Goal: Task Accomplishment & Management: Manage account settings

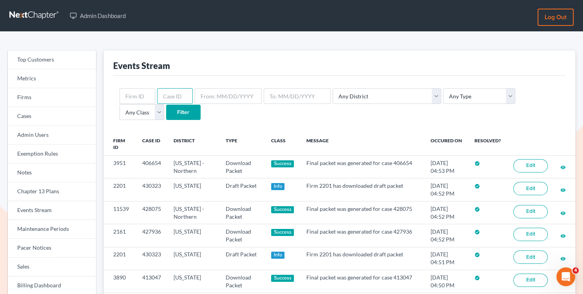
click at [171, 100] on input "text" at bounding box center [175, 96] width 36 height 16
paste input "[PERSON_NAME][EMAIL_ADDRESS][DOMAIN_NAME]"
type input "[PERSON_NAME][EMAIL_ADDRESS][DOMAIN_NAME]"
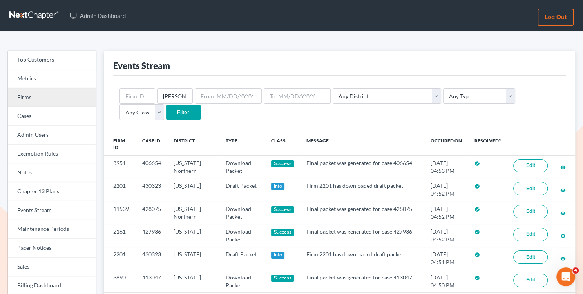
click at [63, 100] on link "Firms" at bounding box center [52, 97] width 88 height 19
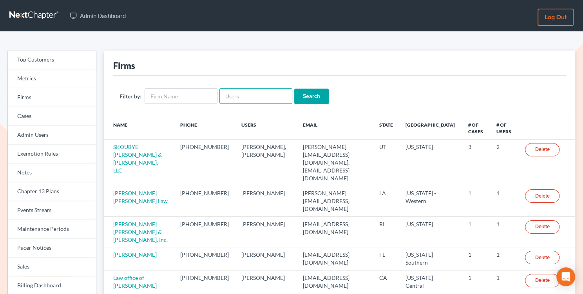
click at [235, 96] on input "text" at bounding box center [256, 96] width 73 height 16
paste input "karon@jennislaw.com"
type input "karon@jennislaw.com"
click at [309, 97] on input "Search" at bounding box center [311, 97] width 35 height 16
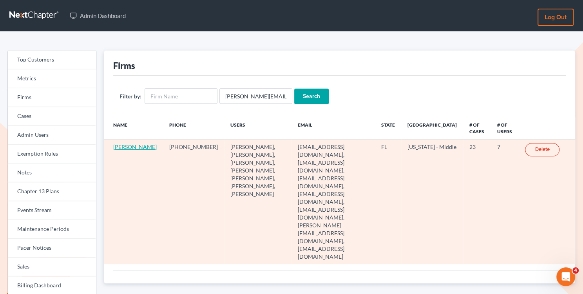
click at [118, 150] on link "[PERSON_NAME]" at bounding box center [135, 147] width 44 height 7
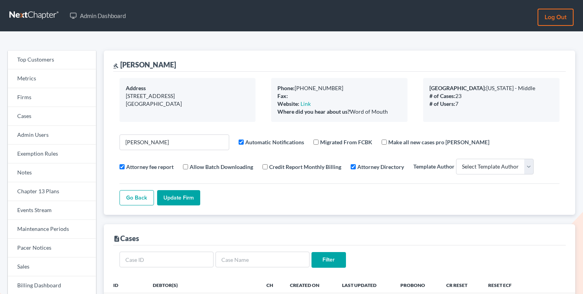
select select
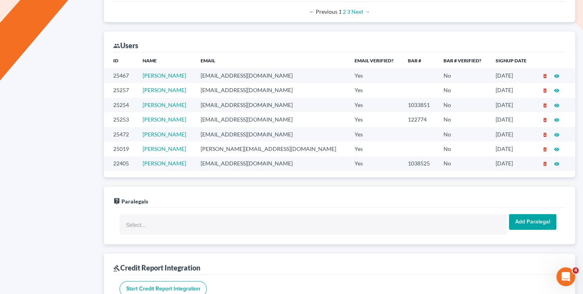
scroll to position [471, 0]
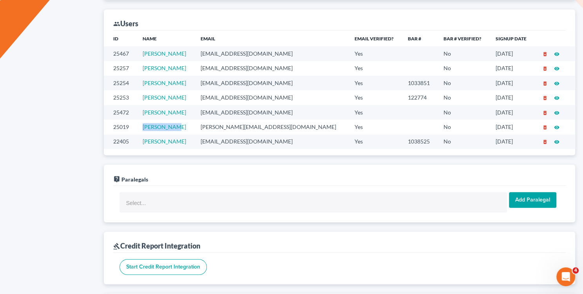
drag, startPoint x: 185, startPoint y: 125, endPoint x: 138, endPoint y: 122, distance: 47.1
click at [138, 122] on tr "25019 Karon Foley karon@jennislaw.com Yes No 04/21/2025 delete_forever visibili…" at bounding box center [340, 127] width 472 height 15
copy tr "Karon Foley"
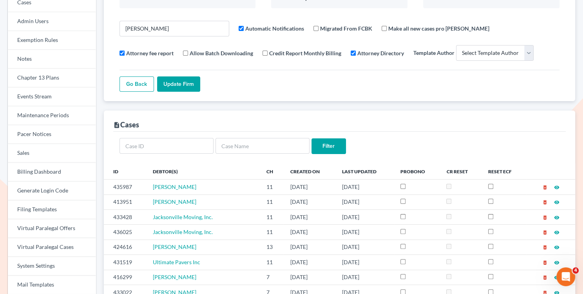
scroll to position [45, 0]
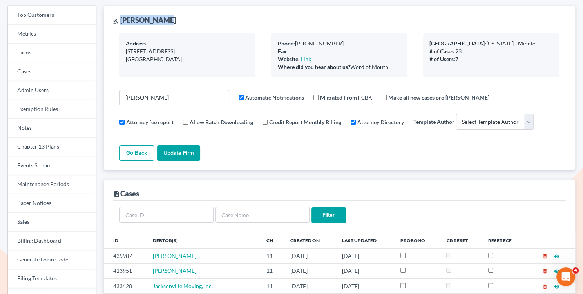
drag, startPoint x: 166, startPoint y: 24, endPoint x: 121, endPoint y: 24, distance: 45.1
click at [121, 24] on div "gavel Jennis Morse" at bounding box center [339, 16] width 453 height 21
copy div "Jennis Morse"
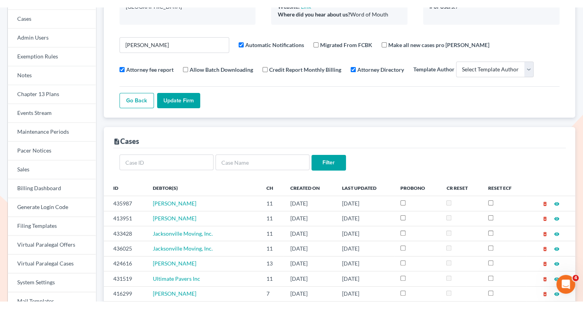
scroll to position [122, 0]
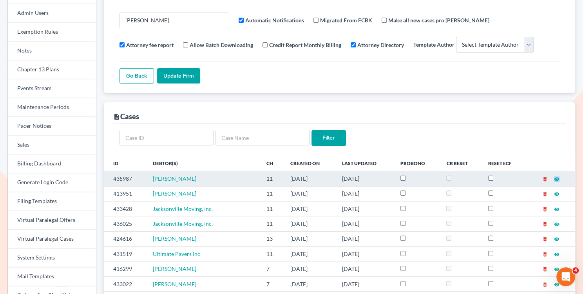
drag, startPoint x: 203, startPoint y: 177, endPoint x: 150, endPoint y: 176, distance: 52.9
click at [150, 176] on td "Richard Pertile" at bounding box center [204, 178] width 114 height 15
copy span "Richard Pertile"
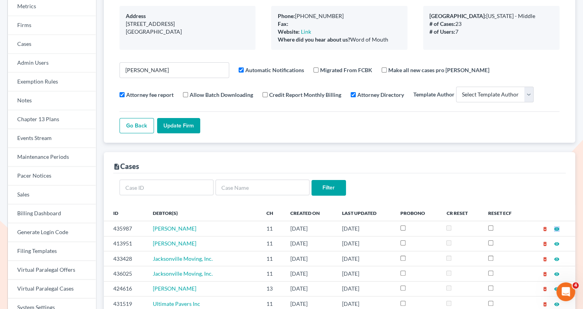
scroll to position [0, 0]
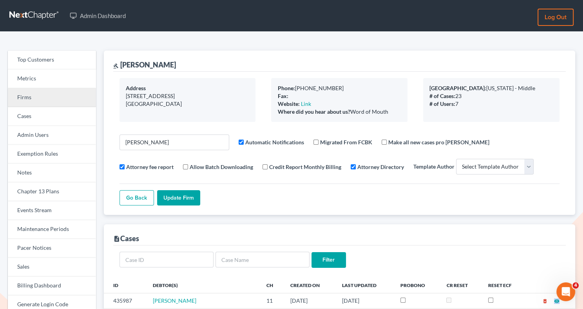
click at [42, 98] on link "Firms" at bounding box center [52, 97] width 88 height 19
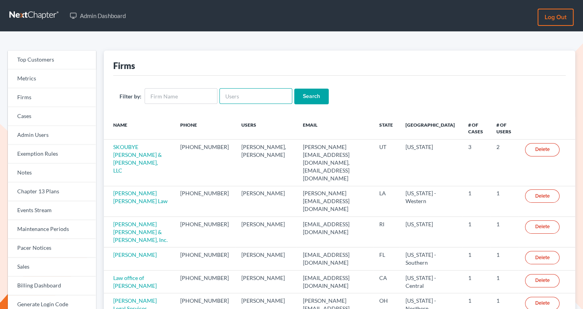
click at [233, 96] on input "text" at bounding box center [256, 96] width 73 height 16
paste input "rsalter@cmcurtislaw.com"
type input "rsalter@cmcurtislaw.com"
click at [302, 94] on input "Search" at bounding box center [311, 97] width 35 height 16
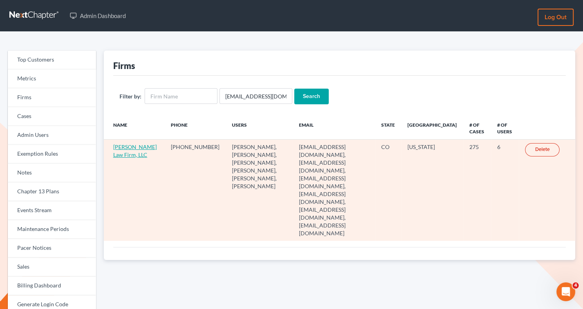
click at [116, 158] on link "[PERSON_NAME] Law Firm, LLC" at bounding box center [135, 151] width 44 height 15
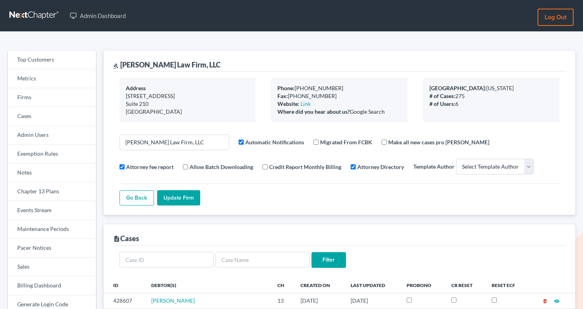
select select
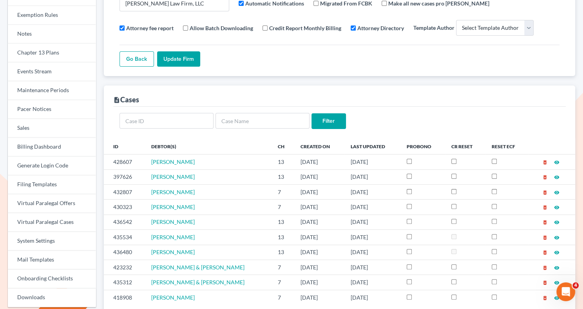
scroll to position [160, 0]
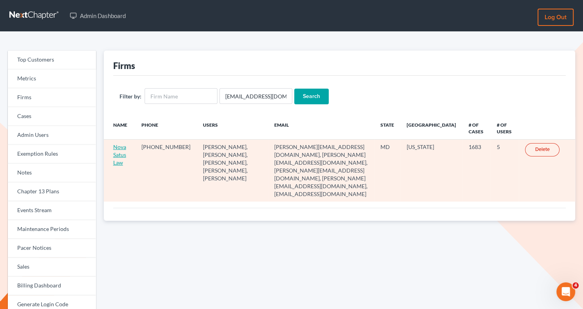
click at [118, 147] on link "Nova Satus Law" at bounding box center [119, 155] width 13 height 22
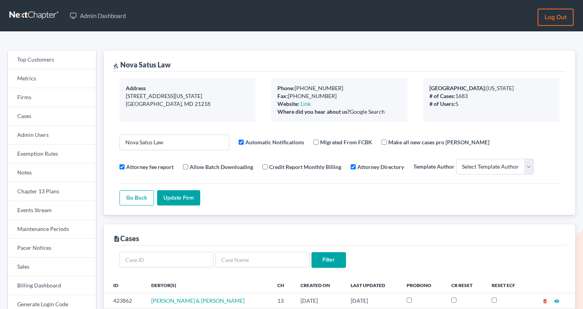
select select
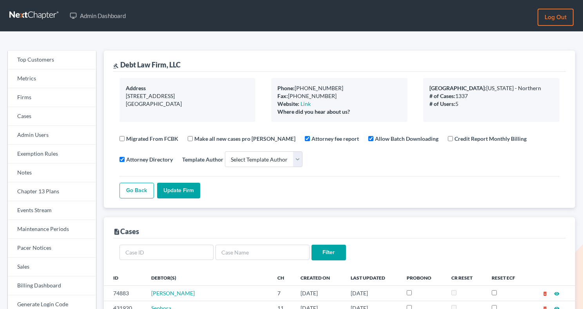
select select
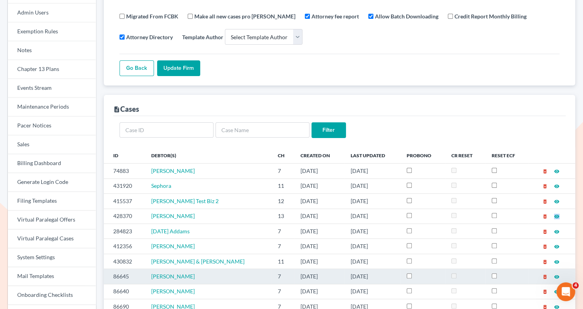
scroll to position [137, 0]
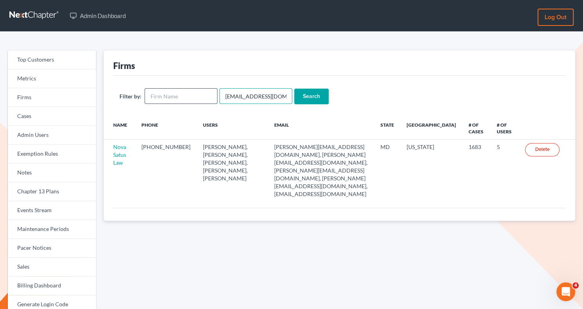
drag, startPoint x: 279, startPoint y: 95, endPoint x: 196, endPoint y: 95, distance: 82.7
click at [196, 95] on form "Filter by: [EMAIL_ADDRESS][DOMAIN_NAME] Search" at bounding box center [340, 96] width 440 height 16
paste input "[PERSON_NAME]@leospanoslaw"
type input "[PERSON_NAME][EMAIL_ADDRESS][DOMAIN_NAME]"
click at [313, 96] on input "Search" at bounding box center [311, 97] width 35 height 16
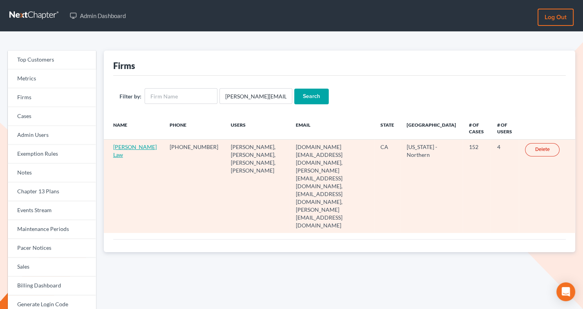
click at [120, 156] on link "[PERSON_NAME] Law" at bounding box center [135, 151] width 44 height 15
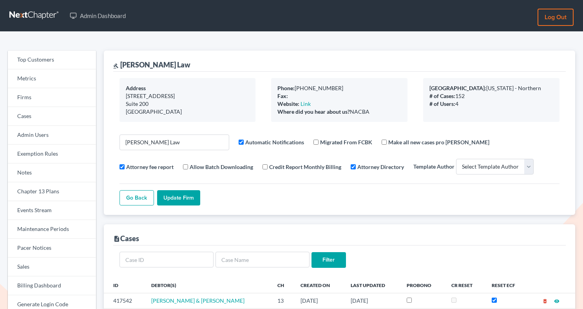
select select
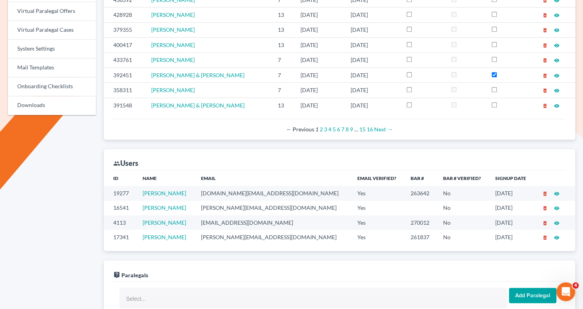
scroll to position [404, 0]
